Goal: Transaction & Acquisition: Subscribe to service/newsletter

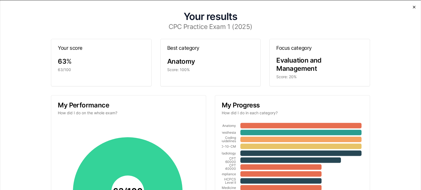
click at [412, 7] on icon "button" at bounding box center [414, 7] width 4 height 4
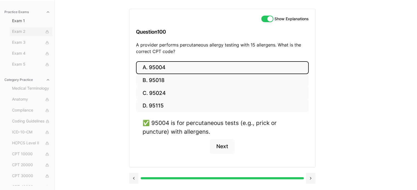
click at [24, 32] on span "Exam 2" at bounding box center [31, 32] width 38 height 6
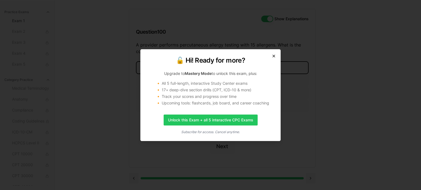
click at [272, 55] on icon "button" at bounding box center [273, 56] width 4 height 4
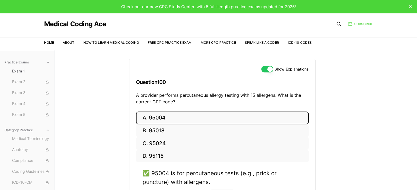
click at [361, 23] on link "Subscribe" at bounding box center [360, 24] width 25 height 5
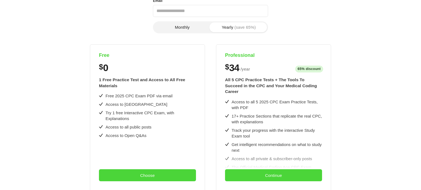
scroll to position [137, 0]
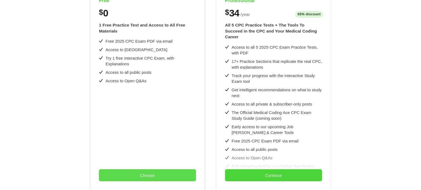
click at [139, 179] on button "Choose" at bounding box center [147, 176] width 97 height 12
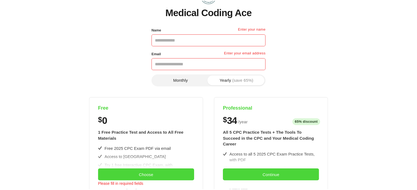
scroll to position [0, 0]
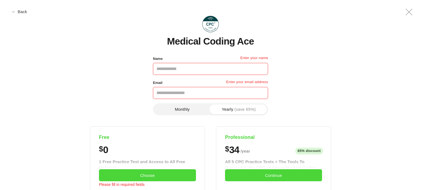
drag, startPoint x: 24, startPoint y: 8, endPoint x: 21, endPoint y: 10, distance: 3.2
click at [24, 8] on div "Medical Coding Ace Name Enter your name Email Enter your email address Phone nu…" at bounding box center [211, 192] width 398 height 376
click at [21, 10] on button "← Back" at bounding box center [20, 12] width 22 height 4
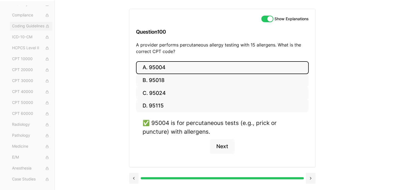
scroll to position [95, 0]
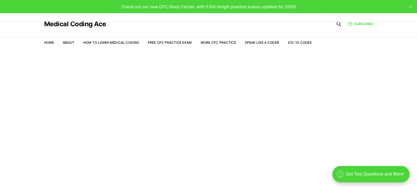
scroll to position [13, 0]
